Goal: Browse casually

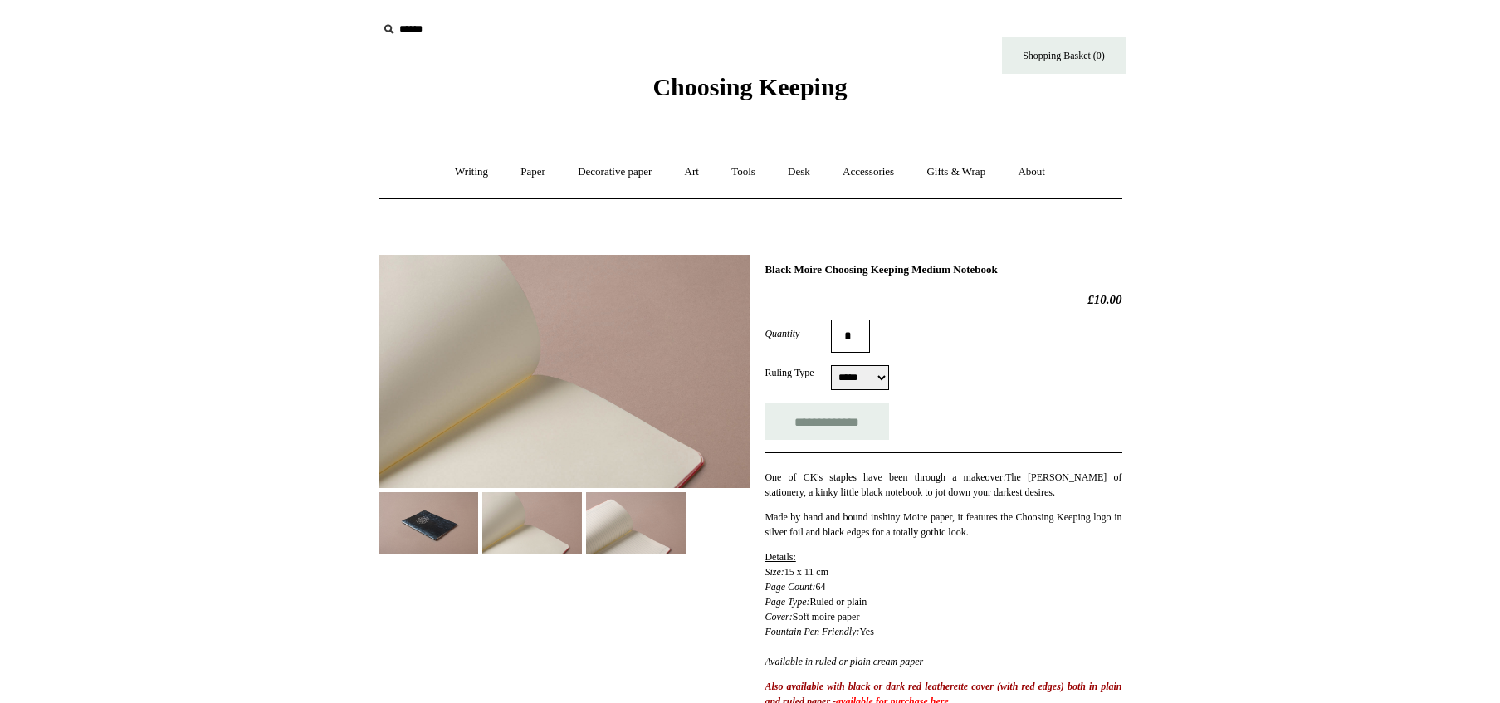
click at [534, 526] on img at bounding box center [532, 523] width 100 height 62
click at [464, 530] on img at bounding box center [429, 523] width 100 height 62
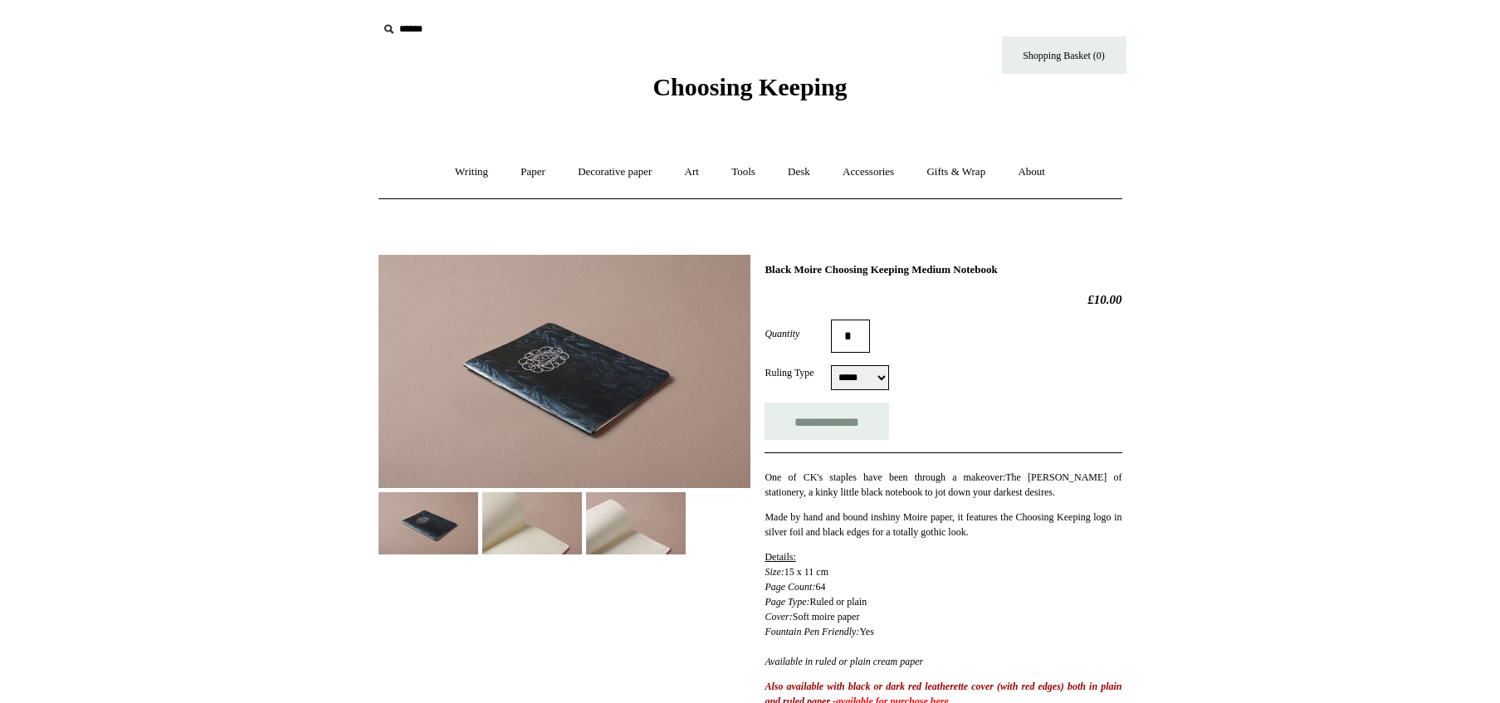
click at [575, 261] on img at bounding box center [565, 371] width 372 height 233
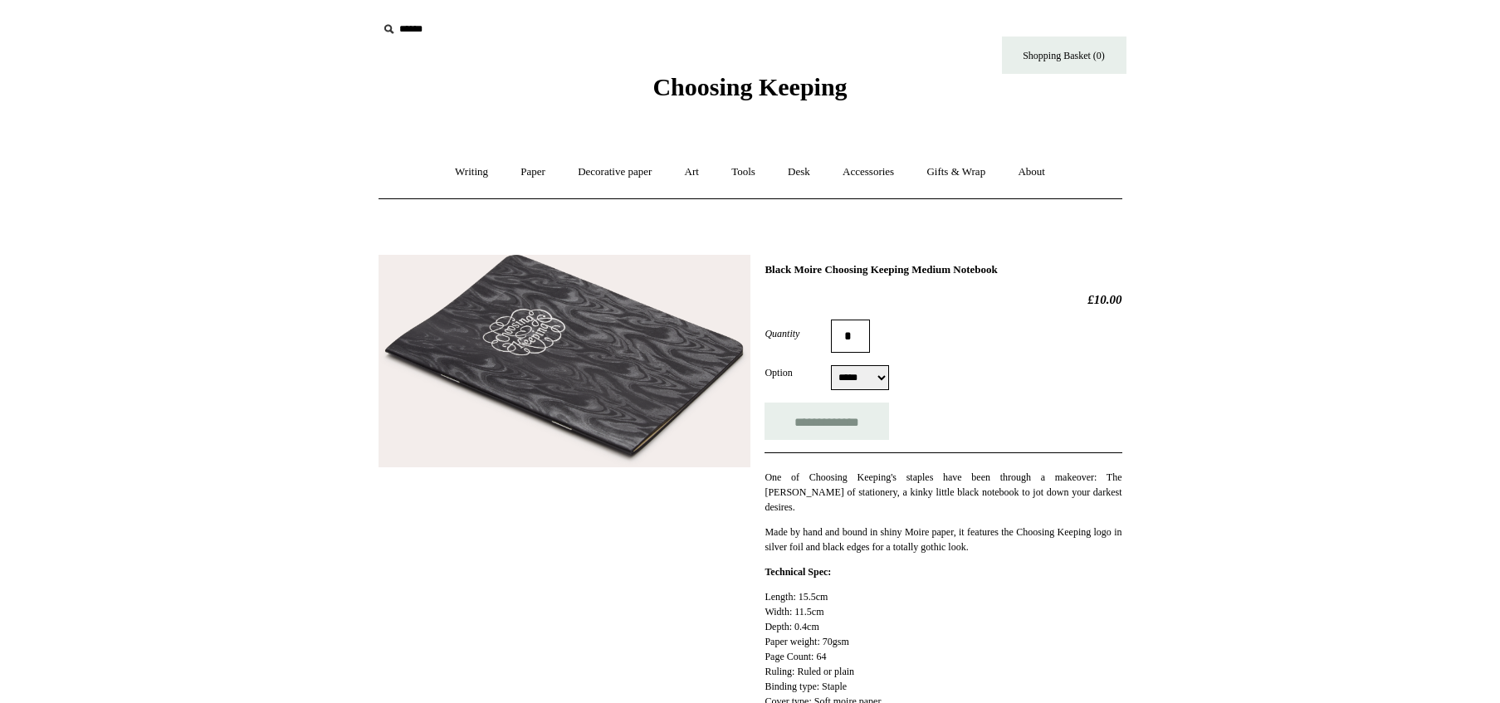
click at [642, 350] on img at bounding box center [565, 361] width 372 height 213
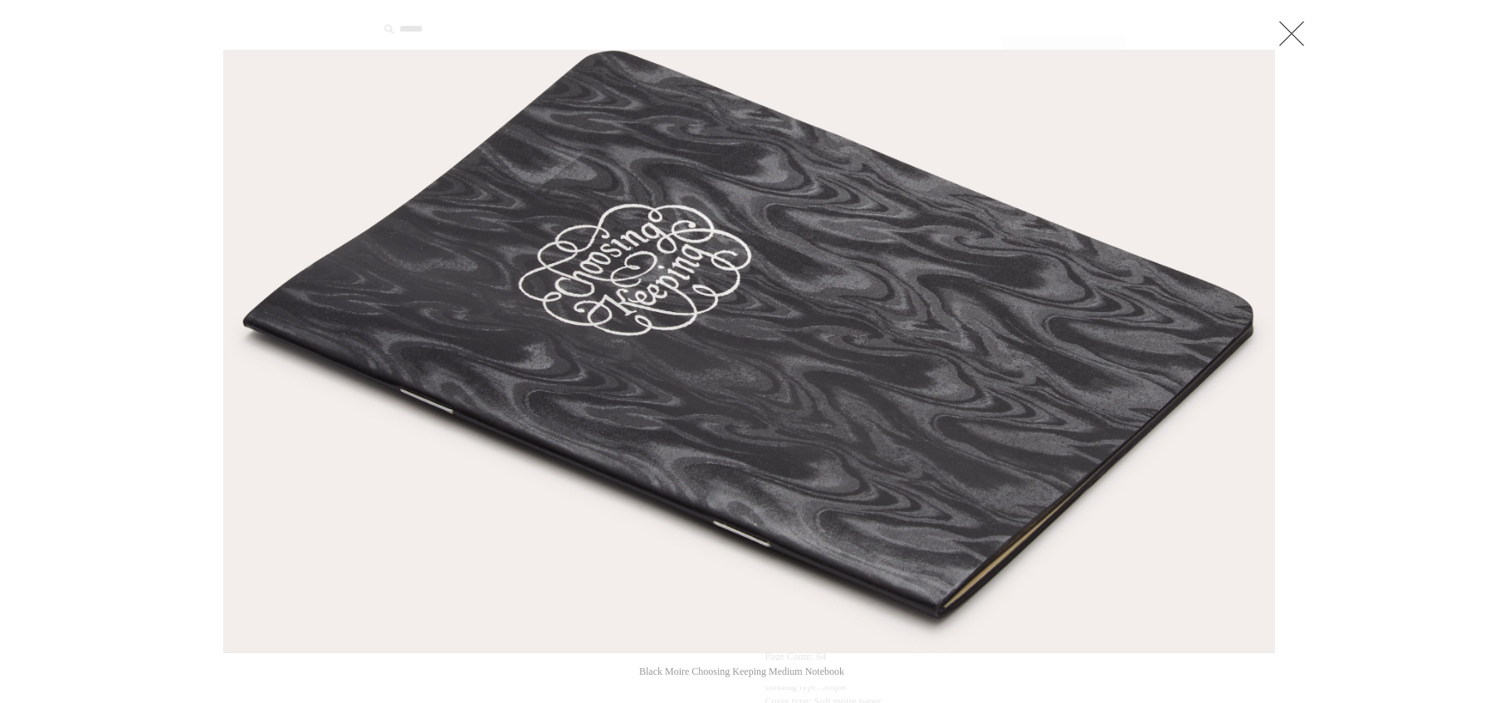
click at [1305, 37] on link at bounding box center [1291, 33] width 33 height 33
